Goal: Information Seeking & Learning: Compare options

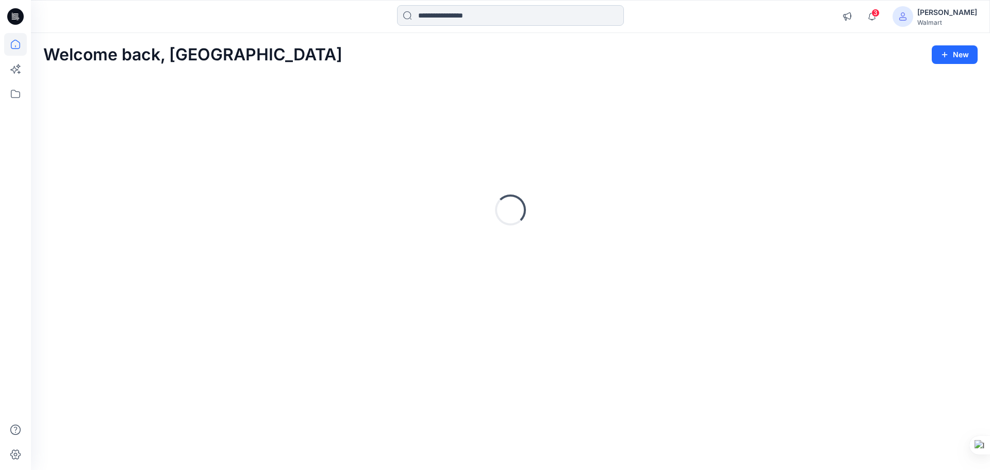
click at [439, 21] on input at bounding box center [510, 15] width 227 height 21
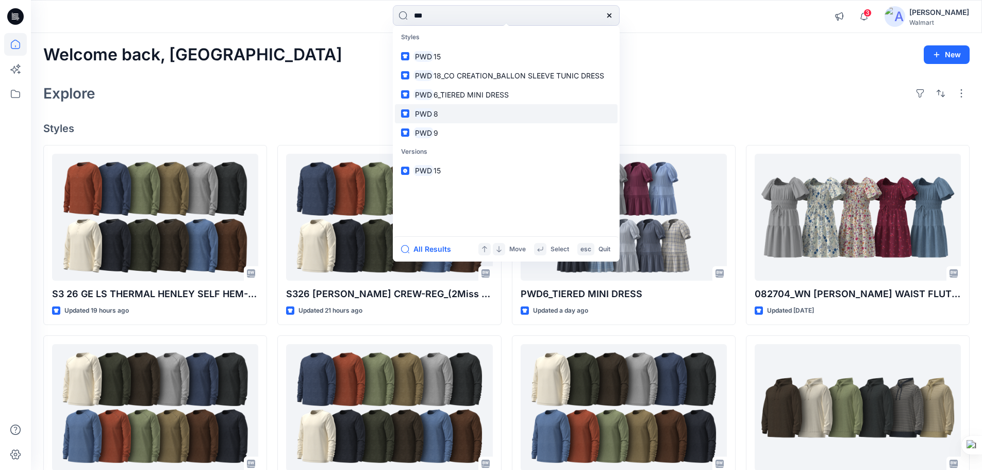
type input "***"
click at [428, 116] on mark "PWD" at bounding box center [423, 114] width 20 height 12
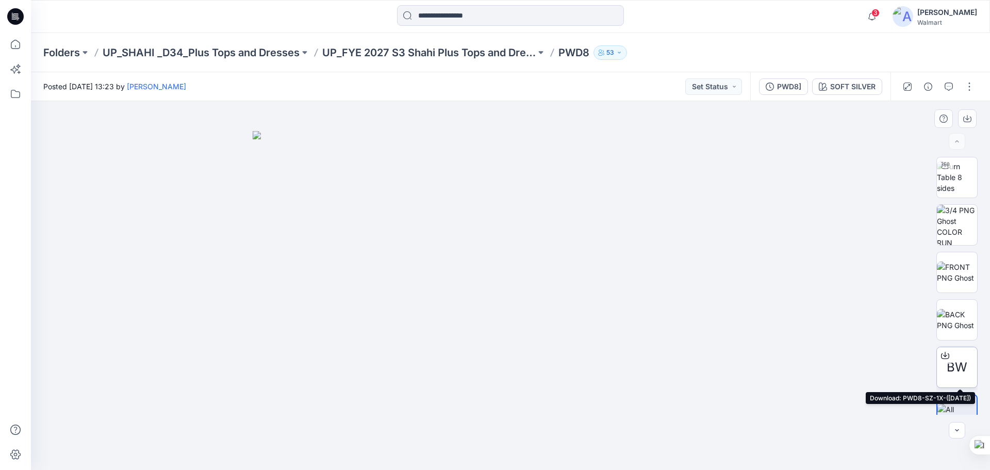
click at [951, 374] on span "BW" at bounding box center [956, 367] width 21 height 19
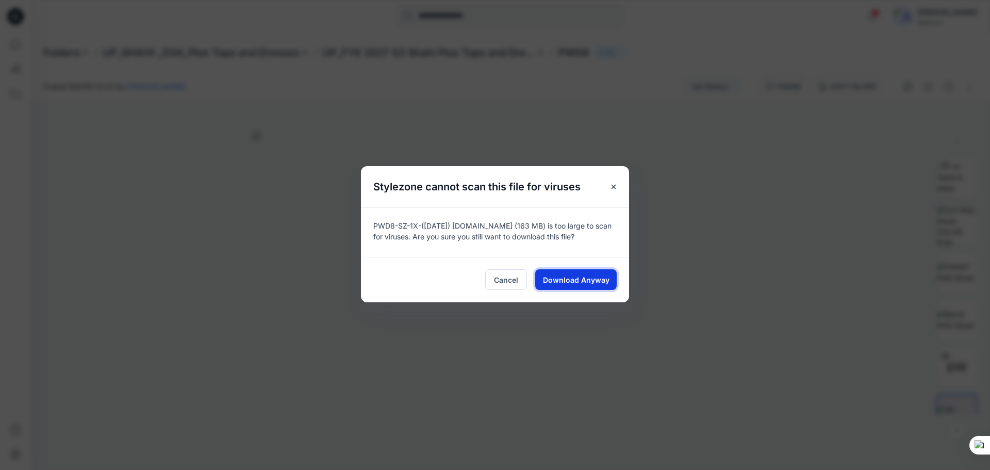
click at [564, 283] on span "Download Anyway" at bounding box center [576, 279] width 66 height 11
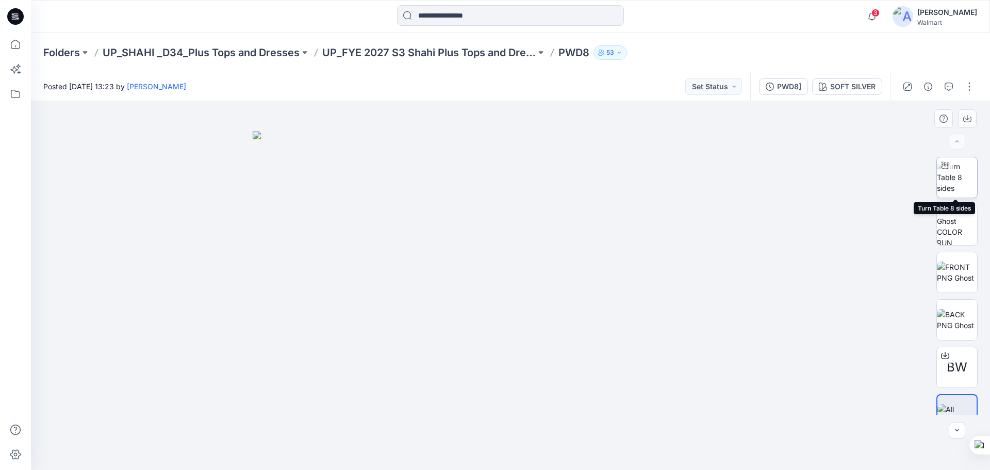
click at [952, 183] on img at bounding box center [956, 177] width 40 height 32
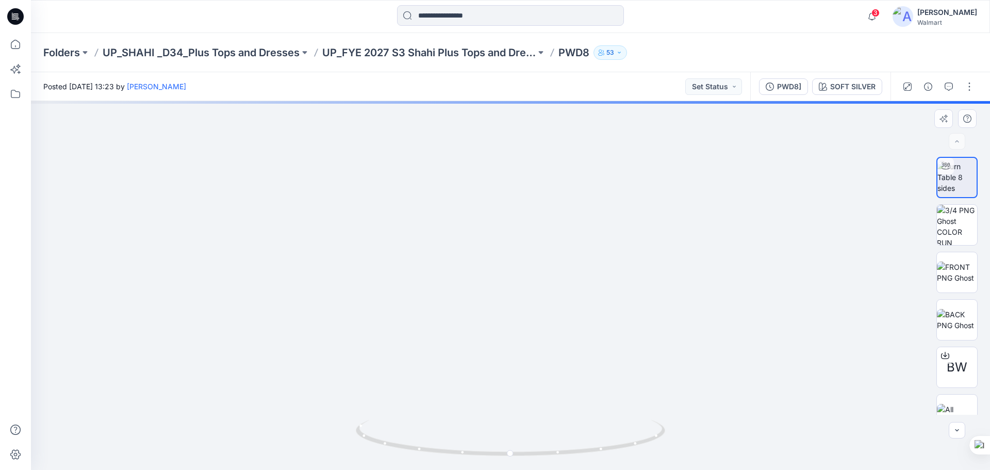
drag, startPoint x: 557, startPoint y: 230, endPoint x: 555, endPoint y: 150, distance: 79.9
click at [560, 112] on img at bounding box center [510, 95] width 795 height 747
drag, startPoint x: 590, startPoint y: 300, endPoint x: 586, endPoint y: 378, distance: 78.4
click at [586, 378] on img at bounding box center [510, 111] width 795 height 717
drag, startPoint x: 566, startPoint y: 453, endPoint x: 426, endPoint y: 431, distance: 141.8
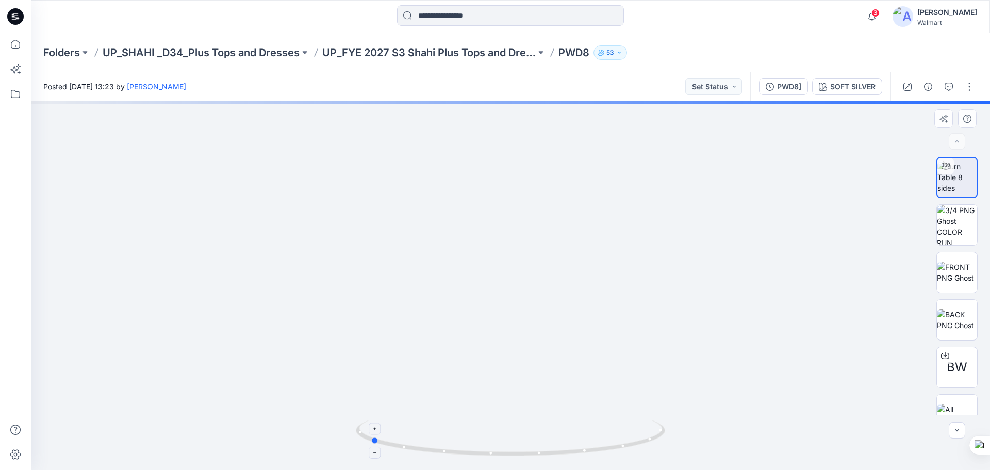
click at [426, 431] on icon at bounding box center [512, 439] width 312 height 39
drag, startPoint x: 600, startPoint y: 302, endPoint x: 588, endPoint y: 368, distance: 67.1
click at [588, 368] on img at bounding box center [510, 136] width 795 height 667
drag, startPoint x: 555, startPoint y: 238, endPoint x: 560, endPoint y: 338, distance: 100.6
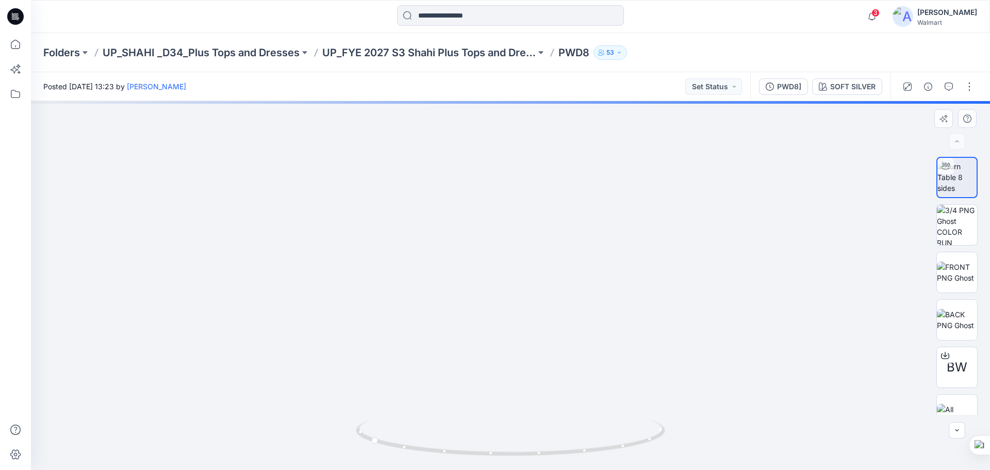
drag, startPoint x: 523, startPoint y: 291, endPoint x: 536, endPoint y: 153, distance: 138.8
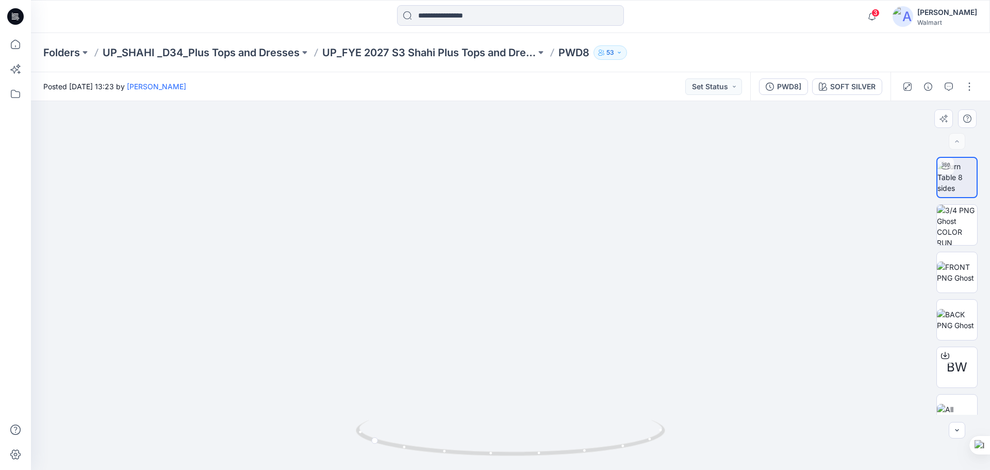
drag, startPoint x: 505, startPoint y: 293, endPoint x: 502, endPoint y: 180, distance: 112.4
click at [502, 180] on img at bounding box center [510, 71] width 795 height 795
drag, startPoint x: 507, startPoint y: 455, endPoint x: 669, endPoint y: 465, distance: 163.2
click at [669, 465] on div at bounding box center [510, 285] width 959 height 368
drag, startPoint x: 535, startPoint y: 242, endPoint x: 554, endPoint y: 430, distance: 189.5
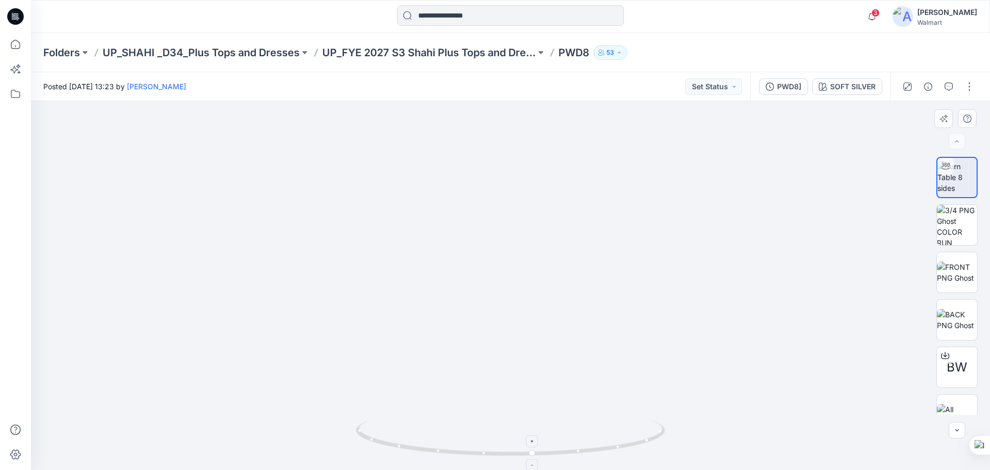
click at [554, 430] on div at bounding box center [510, 285] width 959 height 368
click at [961, 273] on img at bounding box center [956, 272] width 40 height 22
drag, startPoint x: 536, startPoint y: 194, endPoint x: 530, endPoint y: 300, distance: 106.8
click at [530, 300] on img at bounding box center [509, 285] width 197 height 368
click at [13, 19] on icon at bounding box center [15, 16] width 16 height 16
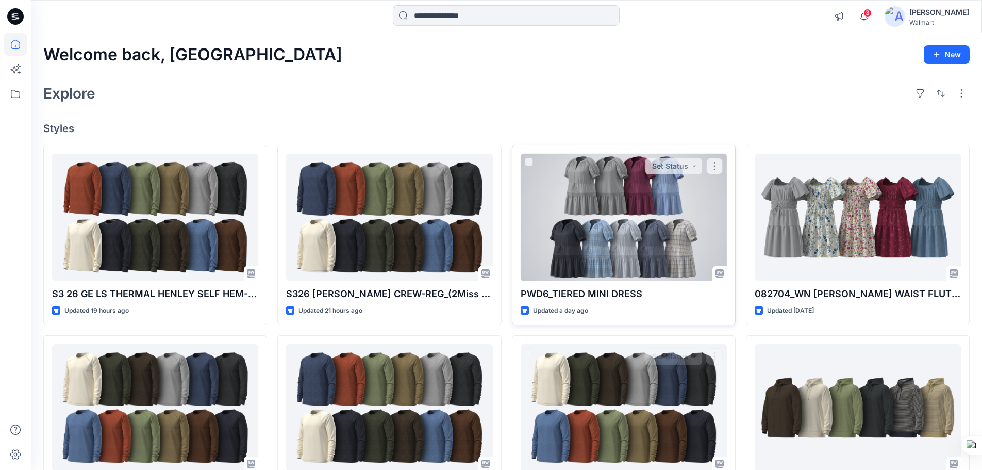
click at [591, 224] on div at bounding box center [624, 217] width 206 height 127
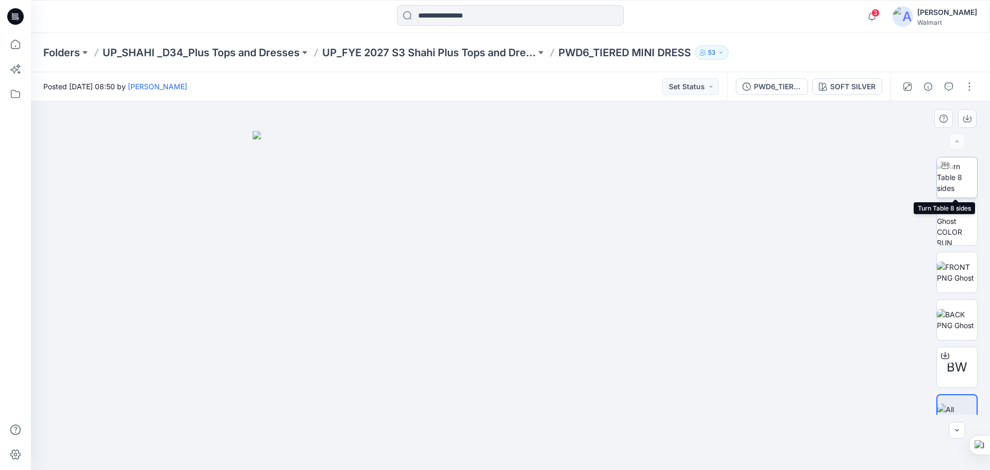
click at [951, 180] on img at bounding box center [956, 177] width 40 height 32
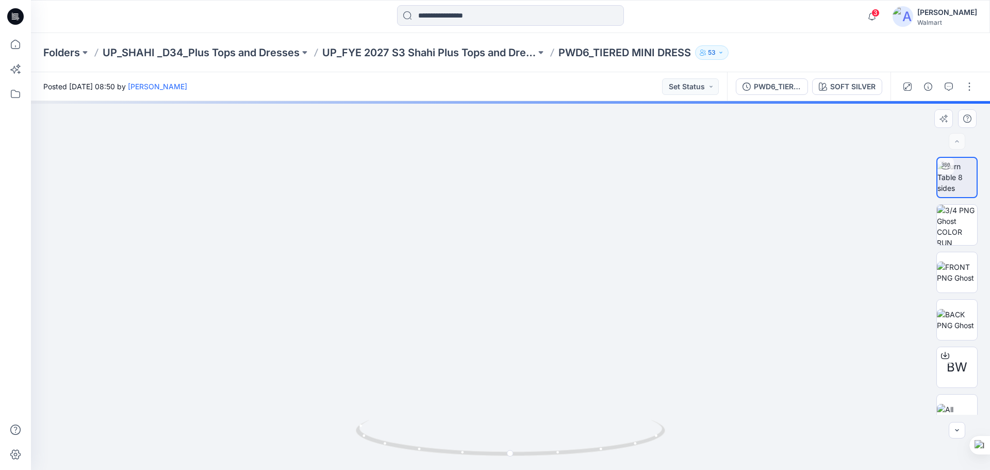
drag, startPoint x: 549, startPoint y: 357, endPoint x: 565, endPoint y: 158, distance: 199.6
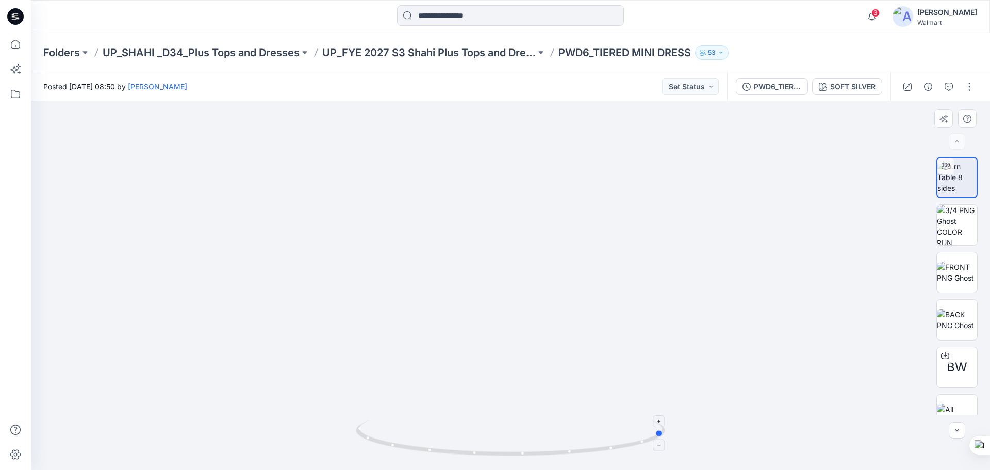
drag, startPoint x: 540, startPoint y: 456, endPoint x: 384, endPoint y: 428, distance: 157.5
click at [384, 428] on icon at bounding box center [512, 439] width 312 height 39
drag, startPoint x: 614, startPoint y: 268, endPoint x: 597, endPoint y: 387, distance: 120.2
drag, startPoint x: 536, startPoint y: 455, endPoint x: 408, endPoint y: 422, distance: 132.0
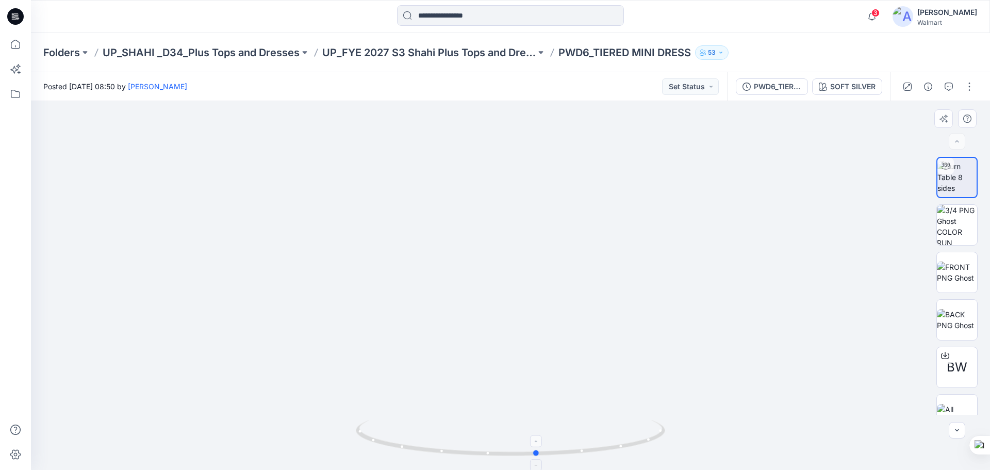
click at [408, 422] on icon at bounding box center [512, 439] width 312 height 39
drag, startPoint x: 531, startPoint y: 361, endPoint x: 533, endPoint y: 285, distance: 75.8
drag, startPoint x: 539, startPoint y: 340, endPoint x: 541, endPoint y: 394, distance: 54.7
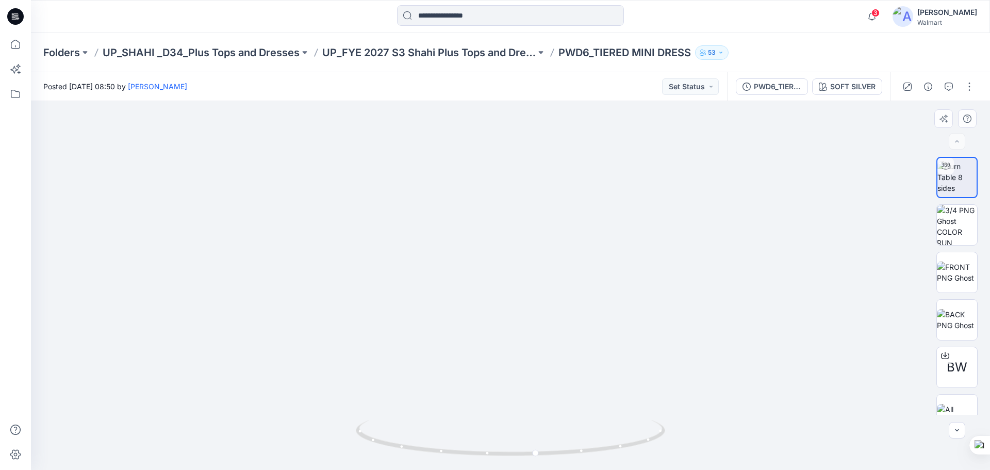
drag, startPoint x: 575, startPoint y: 370, endPoint x: 569, endPoint y: 207, distance: 162.9
drag, startPoint x: 10, startPoint y: 13, endPoint x: 35, endPoint y: 28, distance: 29.3
click at [10, 13] on icon at bounding box center [15, 16] width 16 height 16
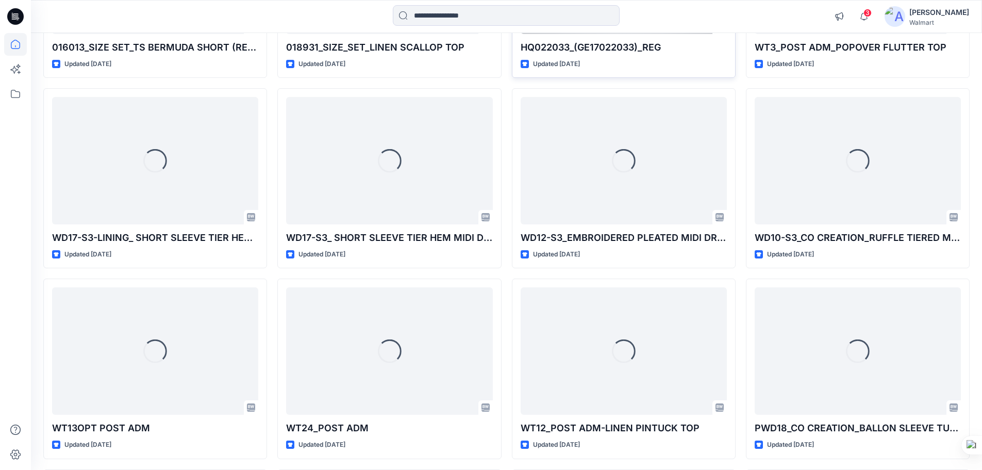
scroll to position [1787, 0]
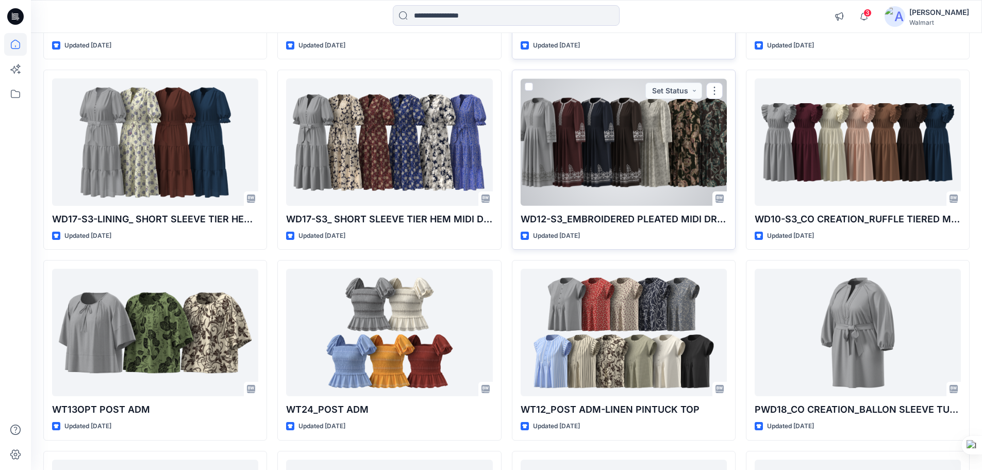
drag, startPoint x: 576, startPoint y: 136, endPoint x: 567, endPoint y: 135, distance: 8.8
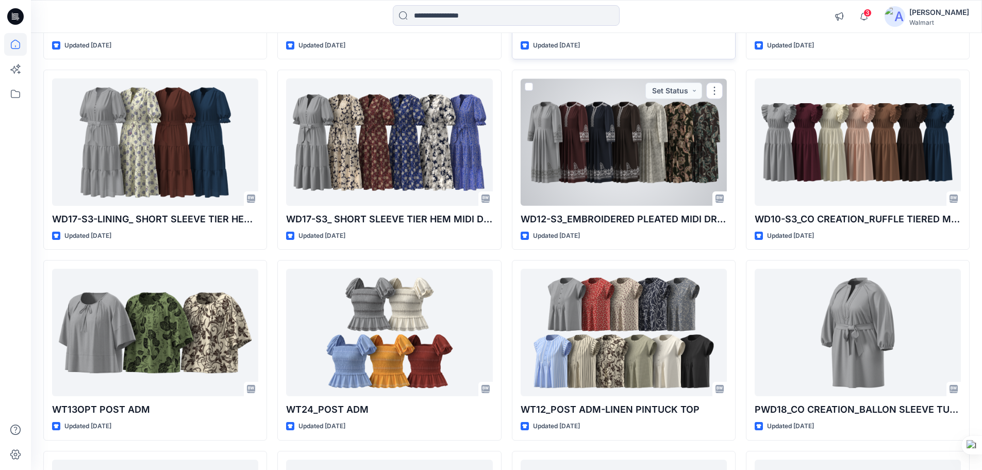
click at [575, 136] on div at bounding box center [624, 141] width 206 height 127
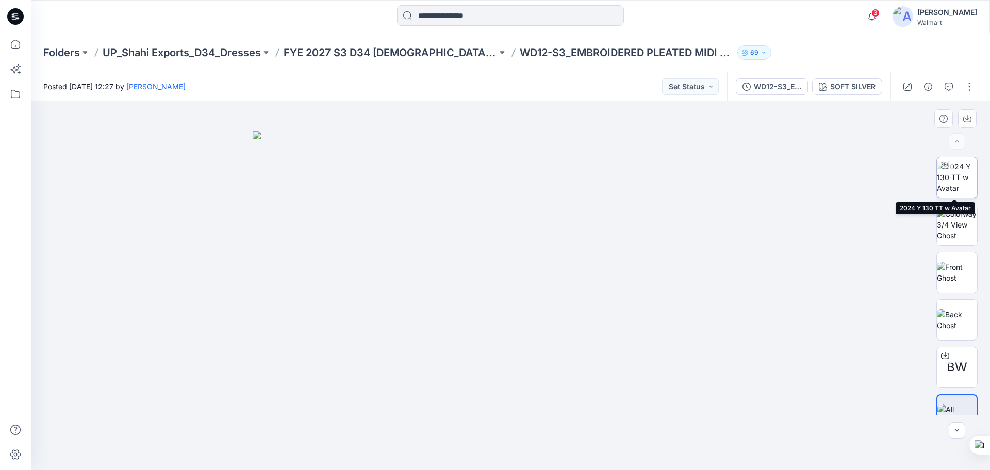
drag, startPoint x: 959, startPoint y: 180, endPoint x: 875, endPoint y: 260, distance: 115.9
click at [958, 187] on img at bounding box center [956, 177] width 40 height 32
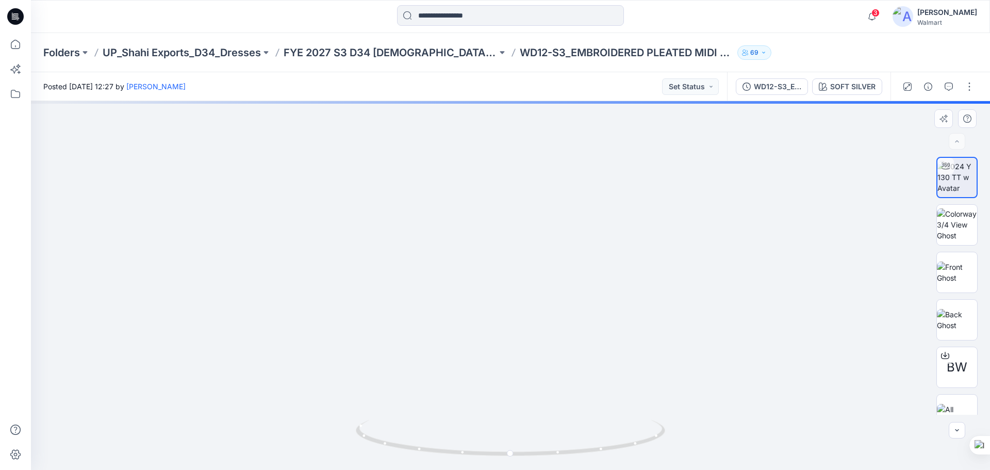
drag, startPoint x: 524, startPoint y: 365, endPoint x: 534, endPoint y: 280, distance: 85.1
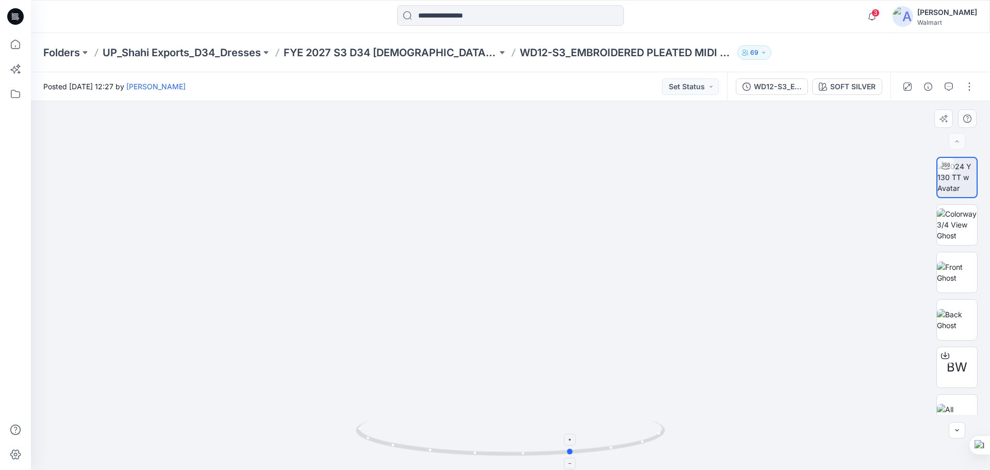
drag, startPoint x: 510, startPoint y: 456, endPoint x: 586, endPoint y: 429, distance: 81.5
click at [580, 431] on icon at bounding box center [512, 439] width 312 height 39
drag, startPoint x: 579, startPoint y: 453, endPoint x: 540, endPoint y: 446, distance: 39.7
click at [540, 446] on icon at bounding box center [512, 439] width 312 height 39
drag, startPoint x: 543, startPoint y: 456, endPoint x: 439, endPoint y: 428, distance: 107.4
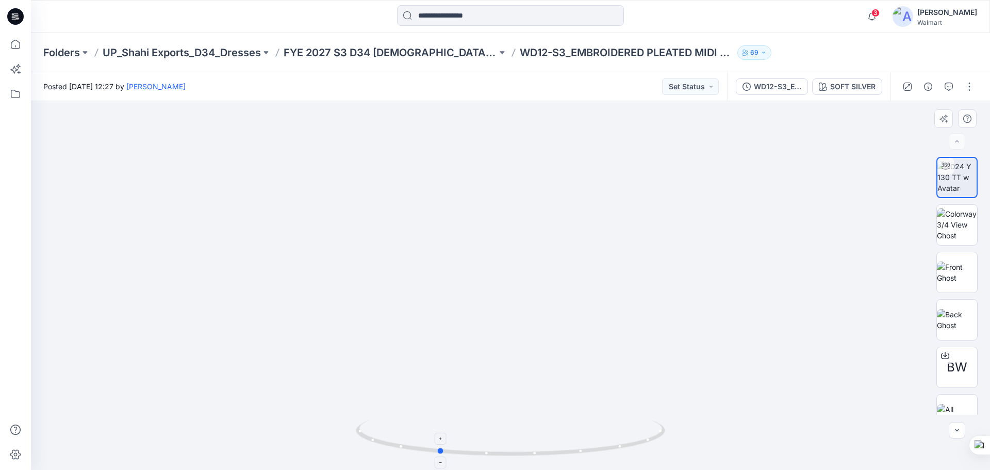
click at [439, 428] on icon at bounding box center [512, 439] width 312 height 39
drag, startPoint x: 442, startPoint y: 455, endPoint x: 538, endPoint y: 427, distance: 100.3
click at [538, 427] on icon at bounding box center [512, 439] width 312 height 39
drag, startPoint x: 537, startPoint y: 455, endPoint x: 571, endPoint y: 406, distance: 60.0
click at [571, 406] on div at bounding box center [510, 285] width 959 height 368
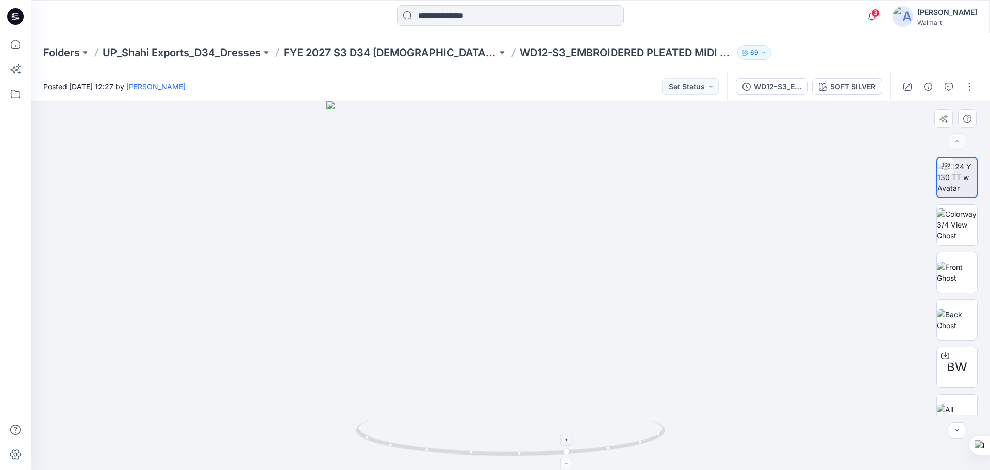
drag, startPoint x: 566, startPoint y: 457, endPoint x: 522, endPoint y: 457, distance: 44.3
click at [522, 457] on icon at bounding box center [512, 439] width 312 height 39
drag, startPoint x: 568, startPoint y: 453, endPoint x: 529, endPoint y: 451, distance: 39.7
click at [529, 451] on circle at bounding box center [529, 453] width 6 height 6
click at [16, 15] on icon at bounding box center [16, 15] width 5 height 1
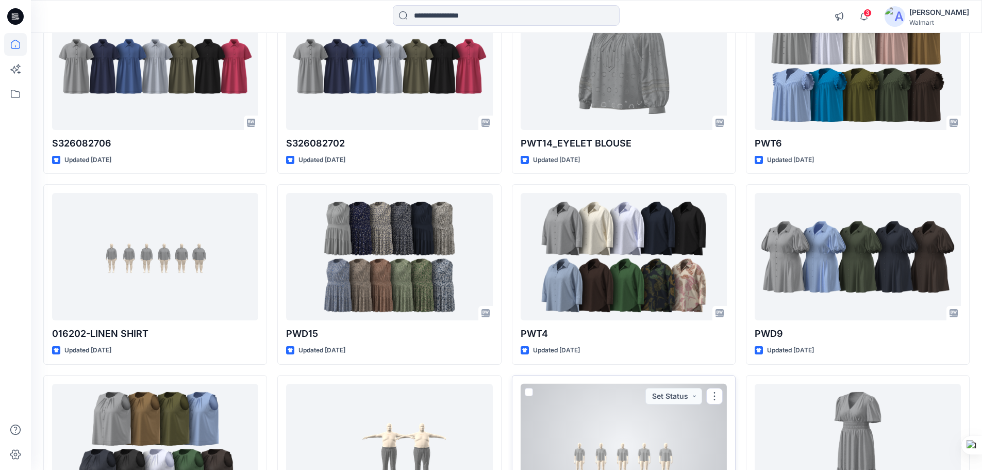
scroll to position [670, 0]
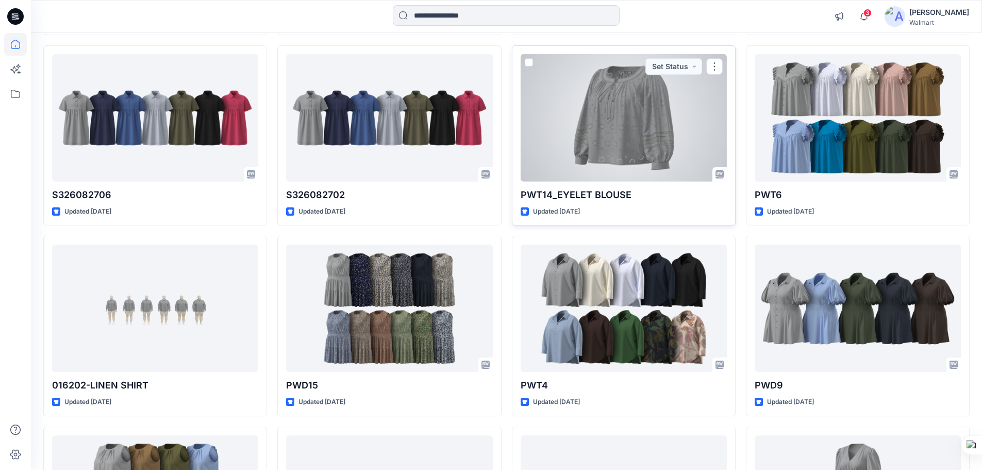
click at [638, 131] on div at bounding box center [624, 117] width 206 height 127
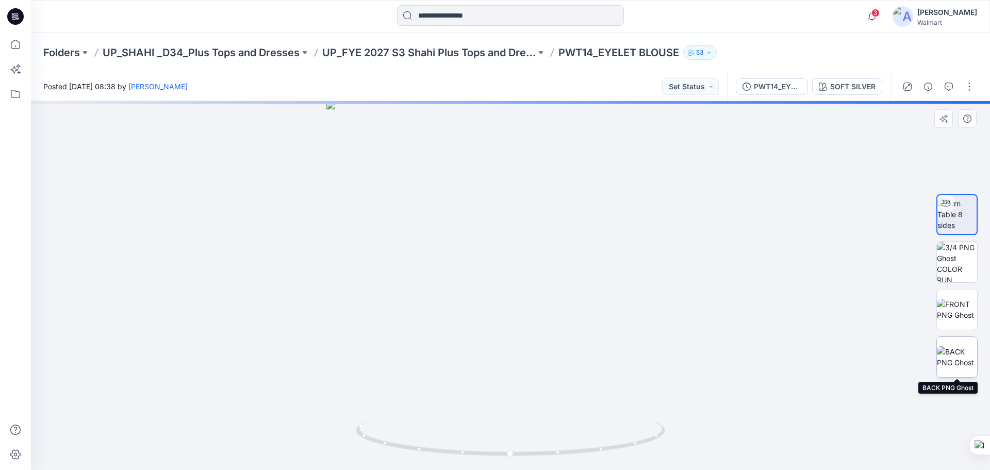
click at [954, 347] on img at bounding box center [956, 357] width 40 height 22
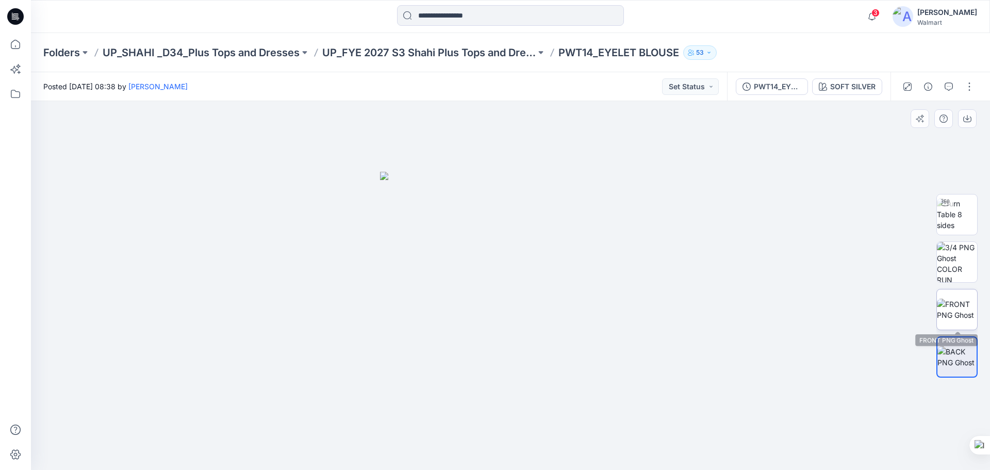
click at [954, 314] on img at bounding box center [956, 309] width 40 height 22
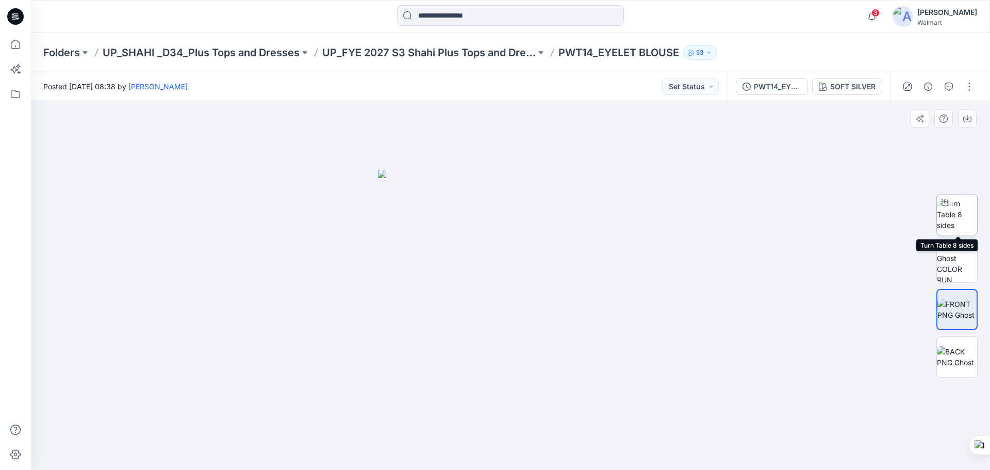
drag, startPoint x: 960, startPoint y: 213, endPoint x: 947, endPoint y: 216, distance: 12.7
click at [959, 213] on img at bounding box center [956, 214] width 40 height 32
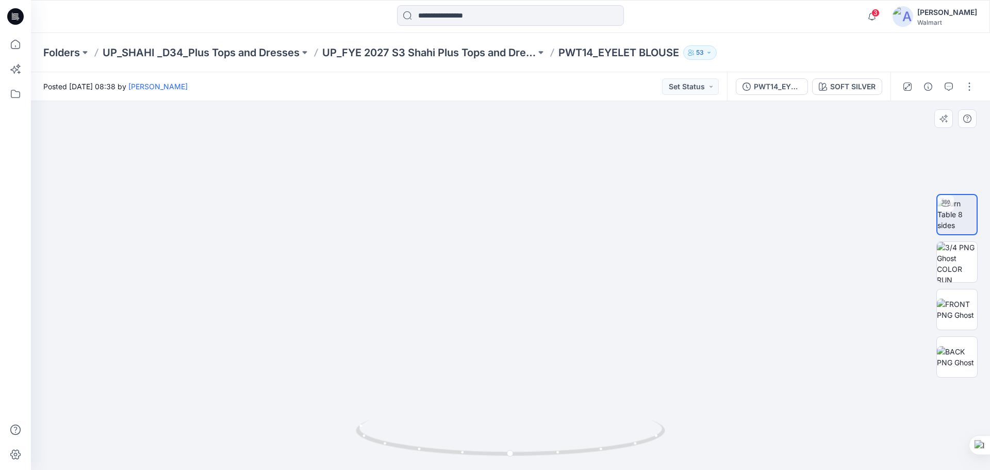
drag, startPoint x: 396, startPoint y: 280, endPoint x: 396, endPoint y: 239, distance: 41.2
drag, startPoint x: 471, startPoint y: 307, endPoint x: 449, endPoint y: 393, distance: 88.2
drag, startPoint x: 378, startPoint y: 329, endPoint x: 384, endPoint y: 225, distance: 104.3
drag, startPoint x: 510, startPoint y: 346, endPoint x: 509, endPoint y: 288, distance: 57.7
drag, startPoint x: 506, startPoint y: 319, endPoint x: 494, endPoint y: 379, distance: 61.5
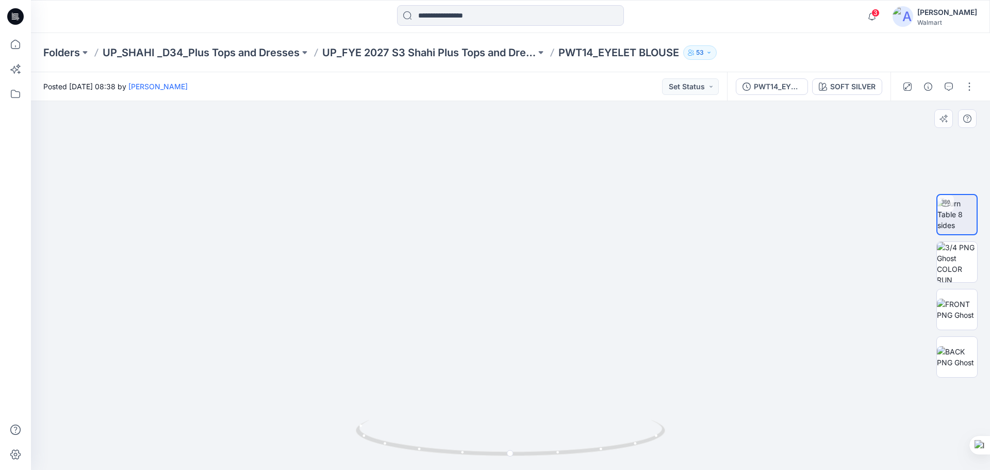
drag, startPoint x: 404, startPoint y: 230, endPoint x: 420, endPoint y: 337, distance: 107.4
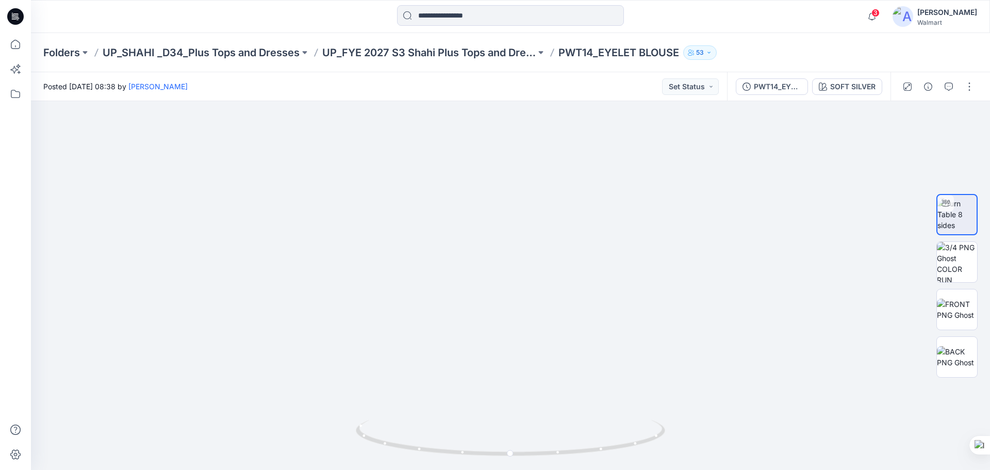
click at [15, 14] on icon at bounding box center [15, 13] width 5 height 1
